Goal: Transaction & Acquisition: Purchase product/service

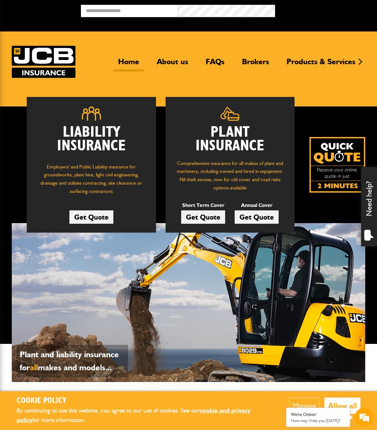
click at [214, 215] on link "Get Quote" at bounding box center [203, 217] width 44 height 13
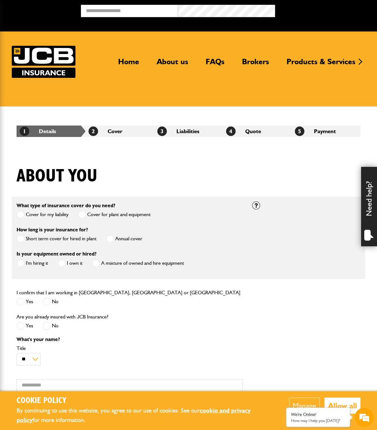
click at [44, 215] on label "Cover for my liability" at bounding box center [43, 215] width 52 height 8
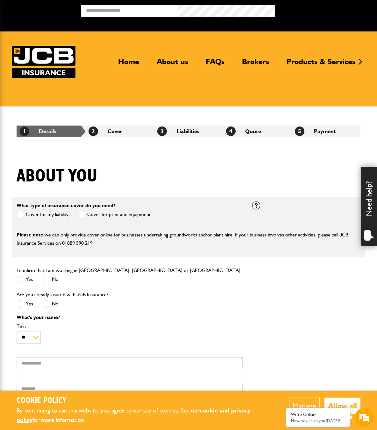
click at [91, 214] on label "Cover for plant and equipment" at bounding box center [114, 215] width 73 height 8
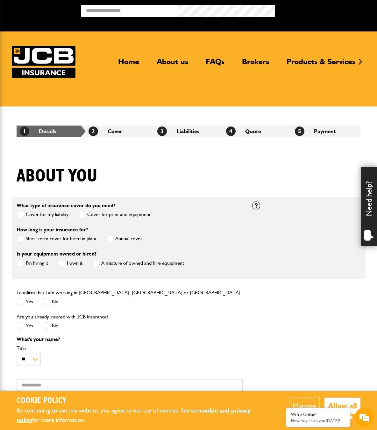
click at [50, 239] on label "Short term cover for hired in plant" at bounding box center [57, 239] width 80 height 8
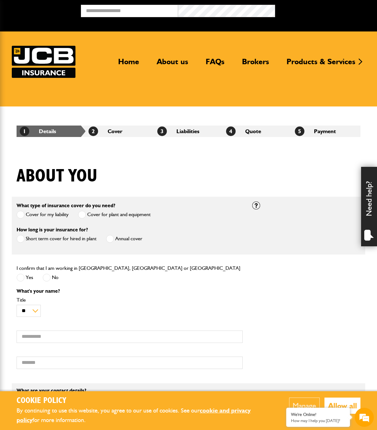
click at [27, 279] on label "Yes" at bounding box center [25, 278] width 17 height 8
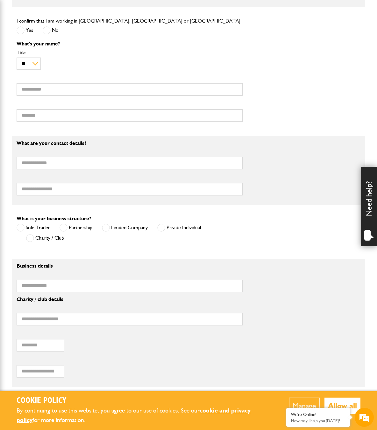
scroll to position [248, 0]
click at [179, 229] on label "Private Individual" at bounding box center [179, 228] width 44 height 8
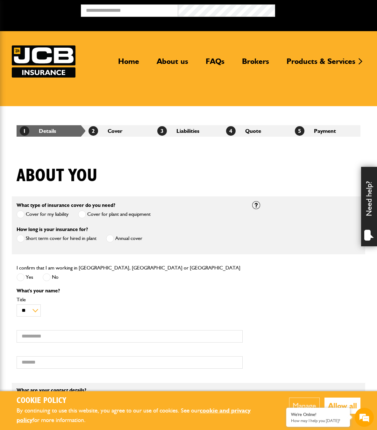
scroll to position [0, 0]
